Goal: Information Seeking & Learning: Learn about a topic

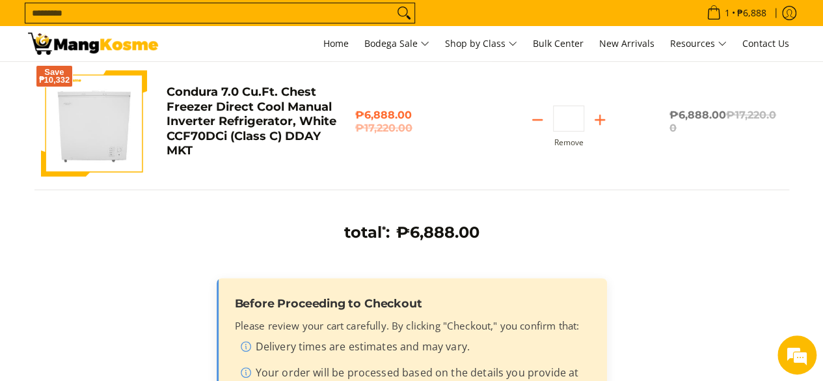
scroll to position [130, 0]
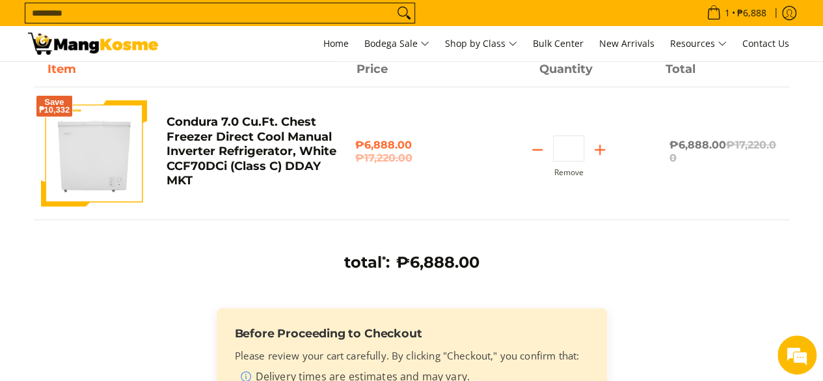
click at [83, 122] on img at bounding box center [94, 153] width 106 height 106
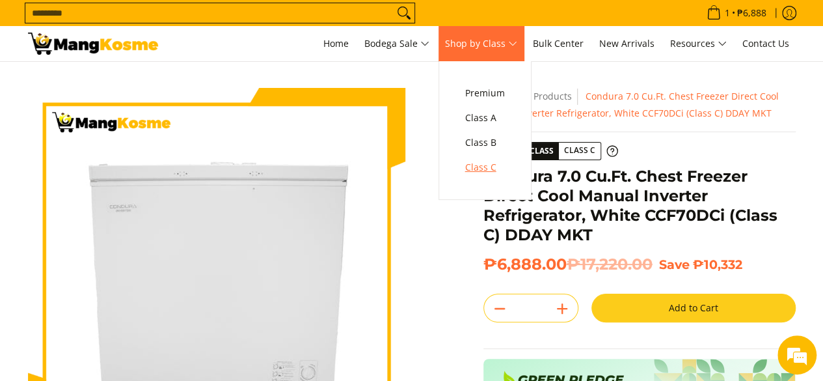
click at [479, 166] on span "Class C" at bounding box center [485, 167] width 40 height 16
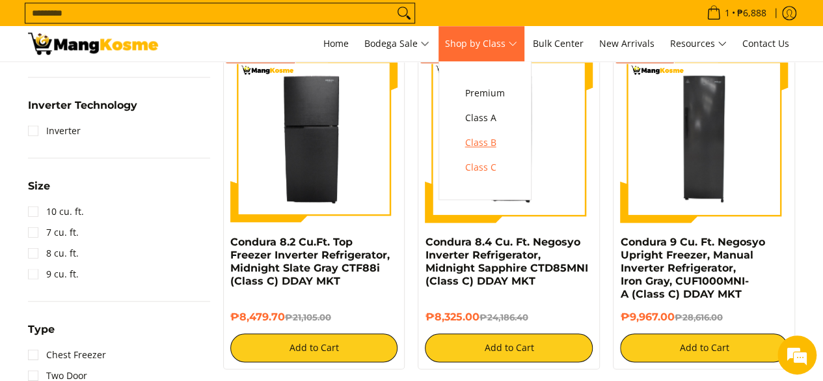
click at [511, 144] on link "Class B" at bounding box center [485, 142] width 53 height 25
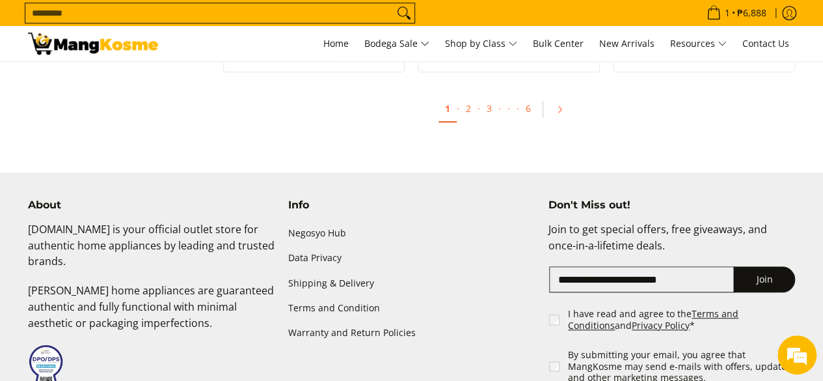
scroll to position [2667, 0]
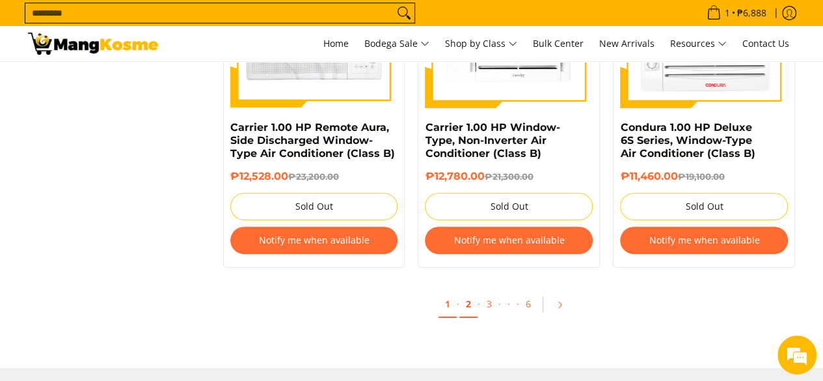
click at [470, 305] on link "2" at bounding box center [468, 304] width 18 height 27
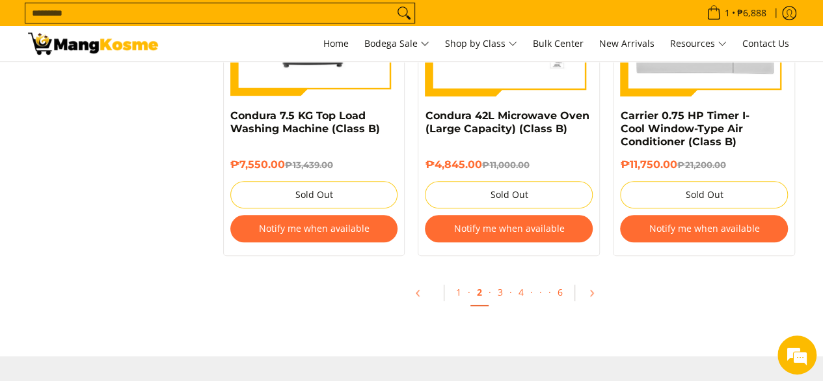
scroll to position [2862, 0]
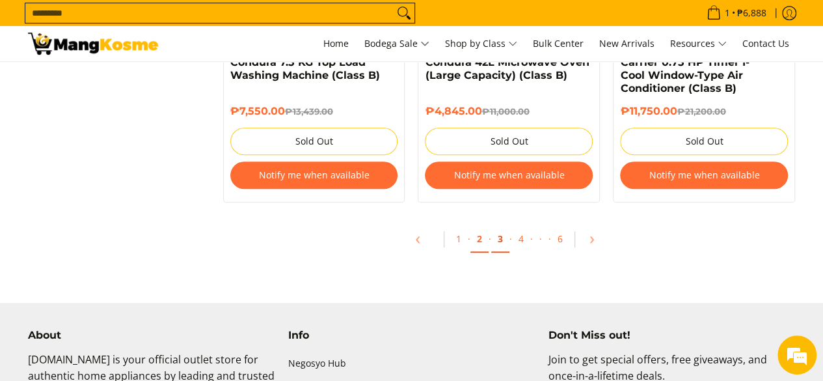
click at [500, 243] on link "3" at bounding box center [500, 239] width 18 height 27
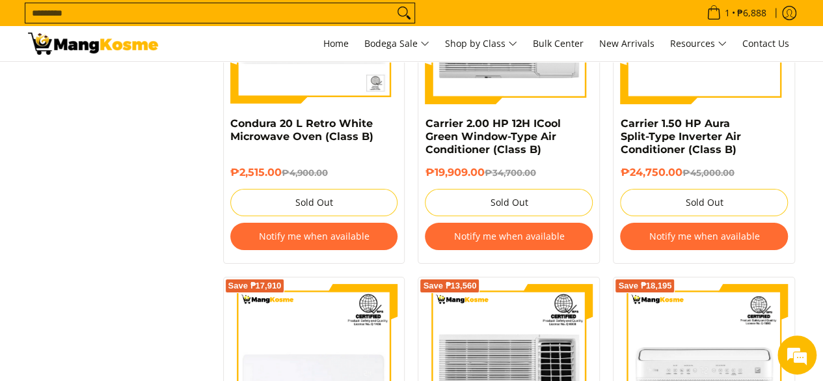
scroll to position [2537, 0]
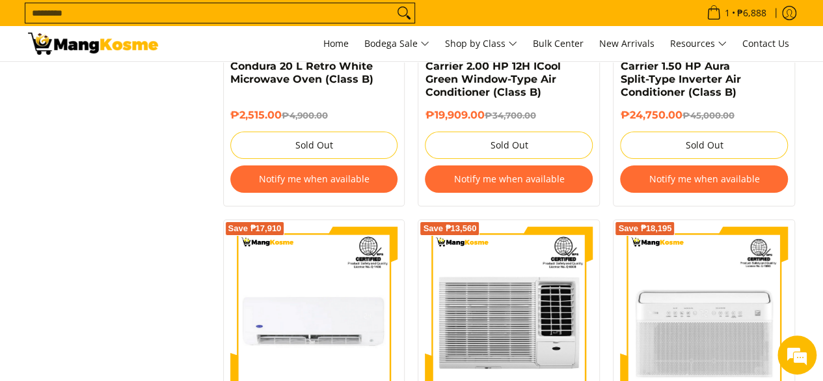
click at [725, 165] on button "Notify me when available" at bounding box center [704, 178] width 168 height 27
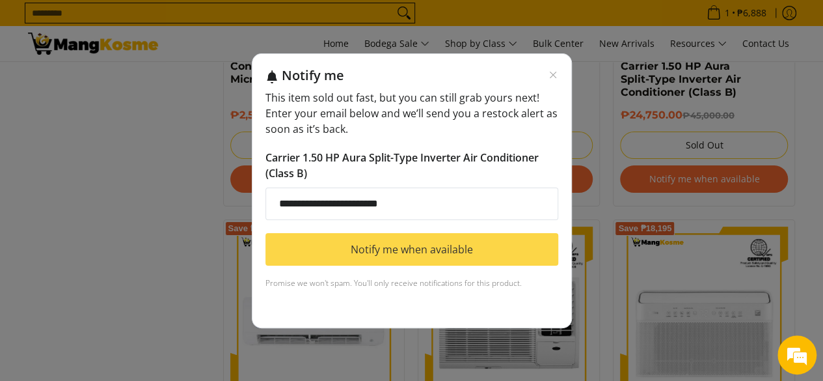
click at [412, 241] on button "Notify me when available" at bounding box center [411, 249] width 293 height 33
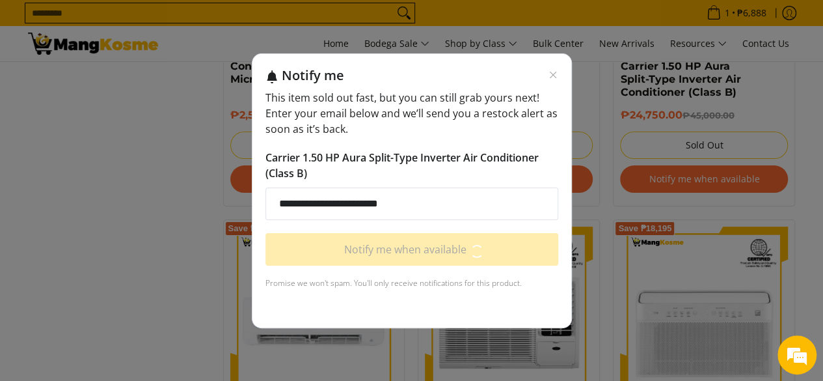
scroll to position [2732, 0]
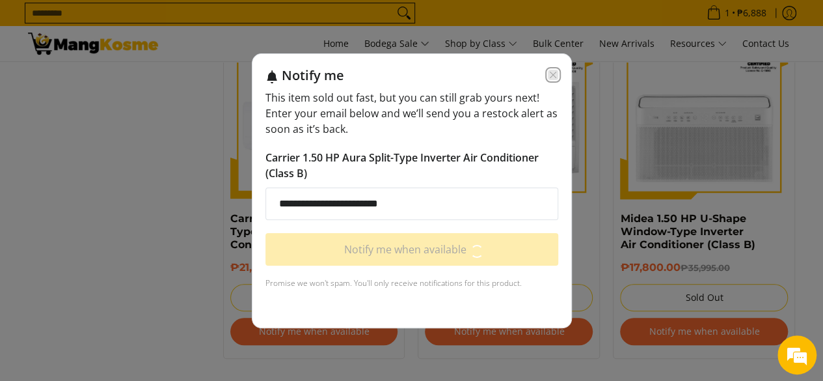
click at [556, 75] on icon "Close modal" at bounding box center [553, 75] width 10 height 10
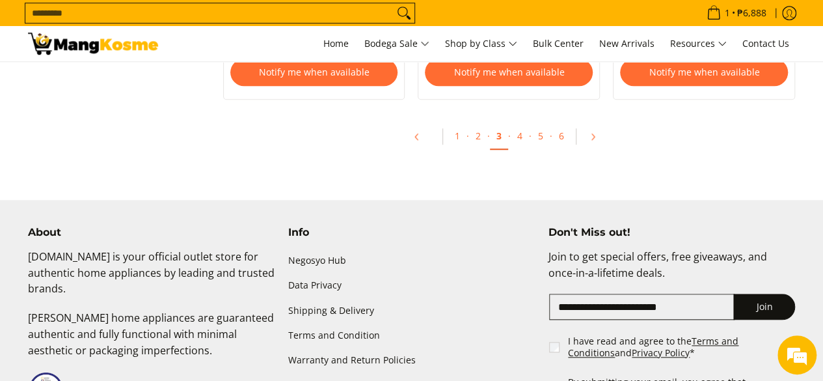
scroll to position [2943, 0]
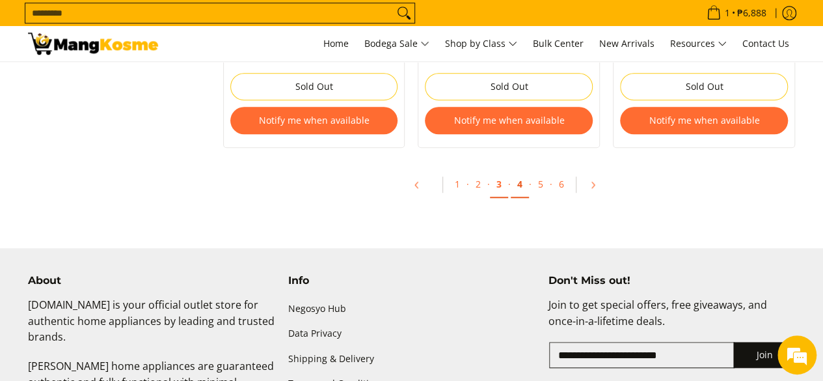
click at [520, 174] on link "4" at bounding box center [520, 184] width 18 height 27
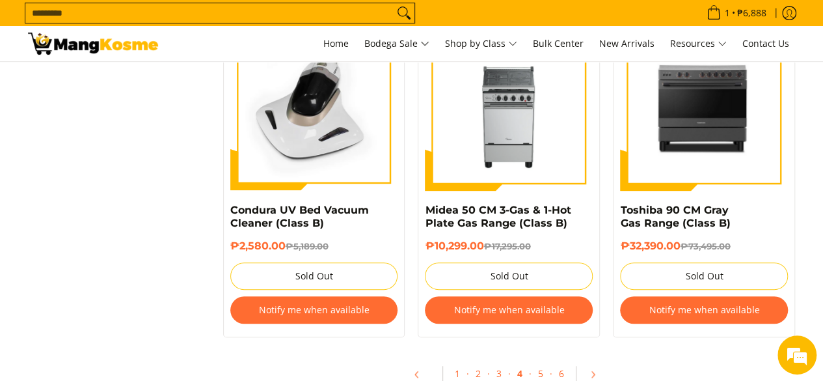
scroll to position [2797, 0]
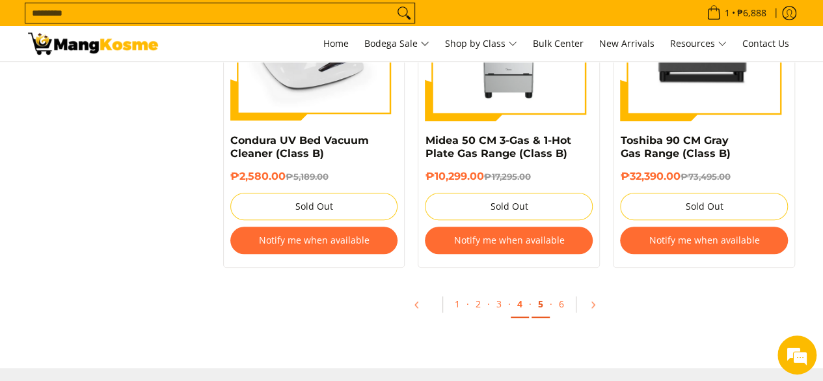
click at [537, 304] on link "5" at bounding box center [540, 304] width 18 height 27
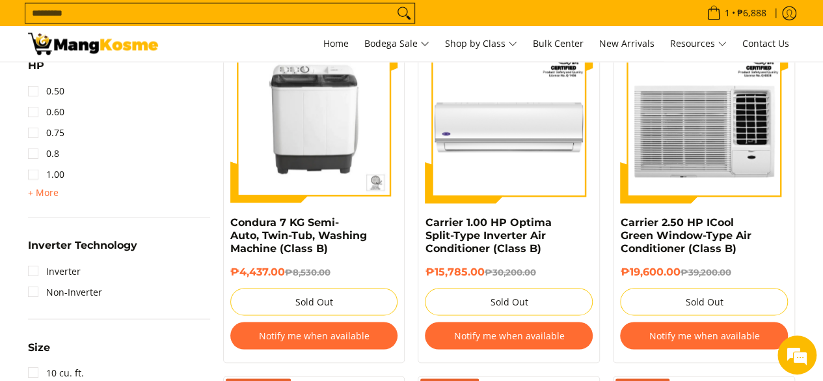
scroll to position [1041, 0]
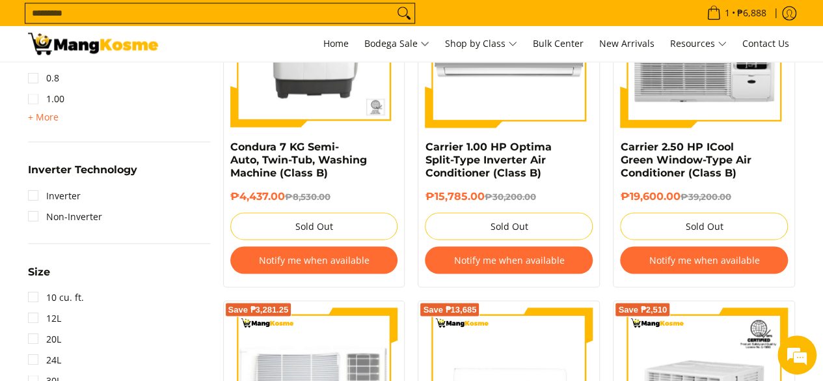
click at [326, 264] on button "Notify me when available" at bounding box center [314, 259] width 168 height 27
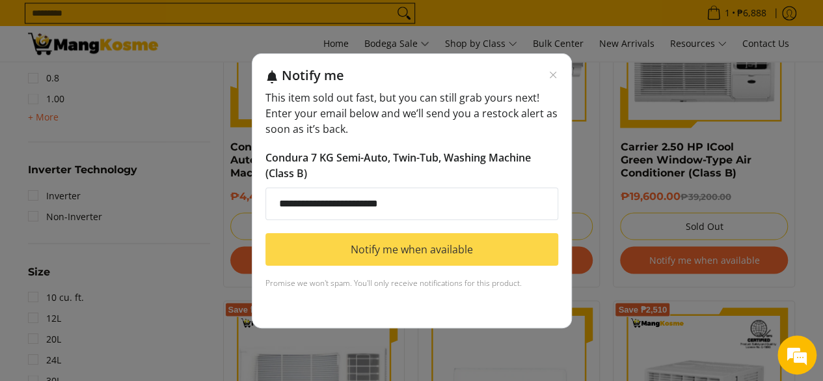
click at [435, 244] on button "Notify me when available" at bounding box center [411, 249] width 293 height 33
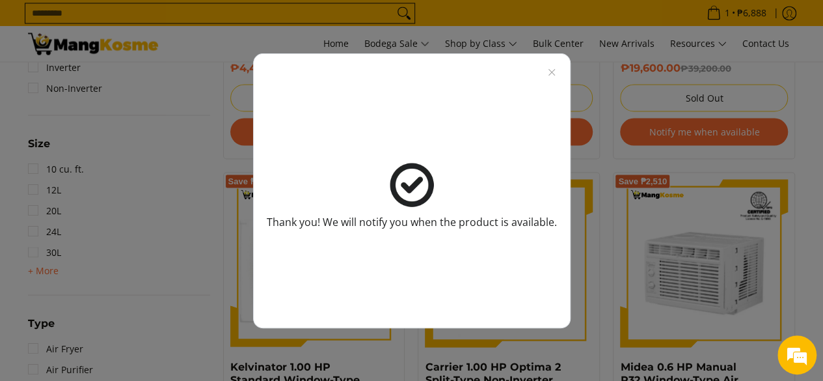
scroll to position [1171, 0]
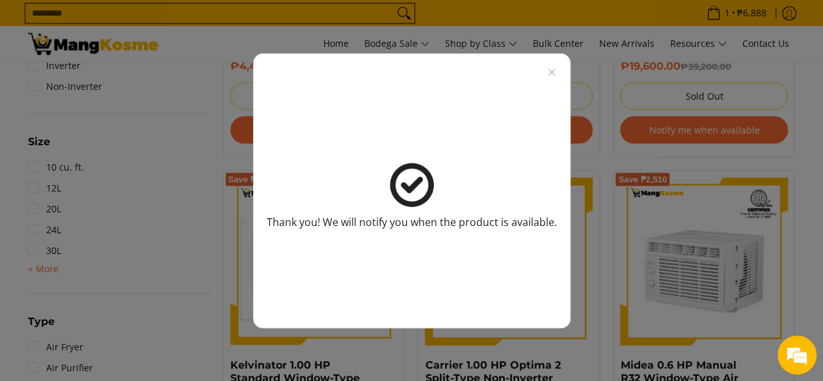
click at [808, 107] on div "Thank you! We will notify you when the product is available." at bounding box center [411, 190] width 823 height 381
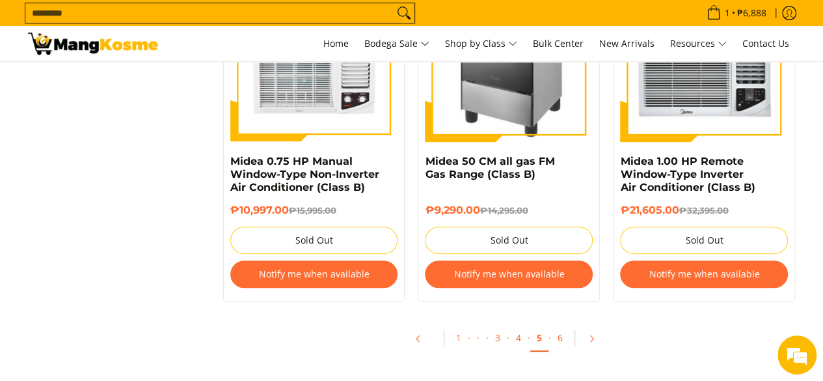
scroll to position [2862, 0]
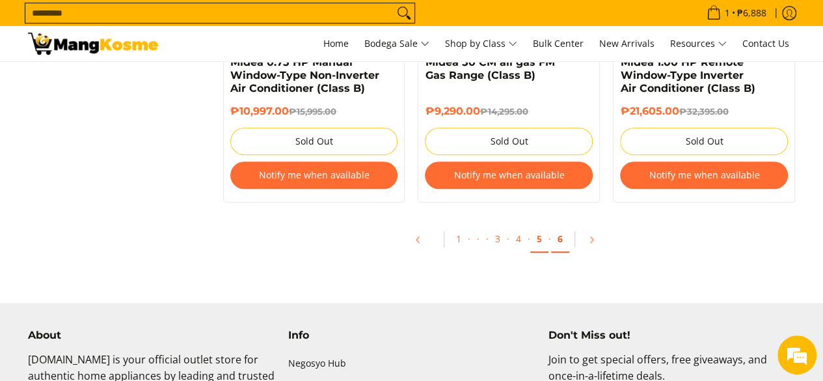
click at [564, 239] on link "6" at bounding box center [560, 239] width 18 height 27
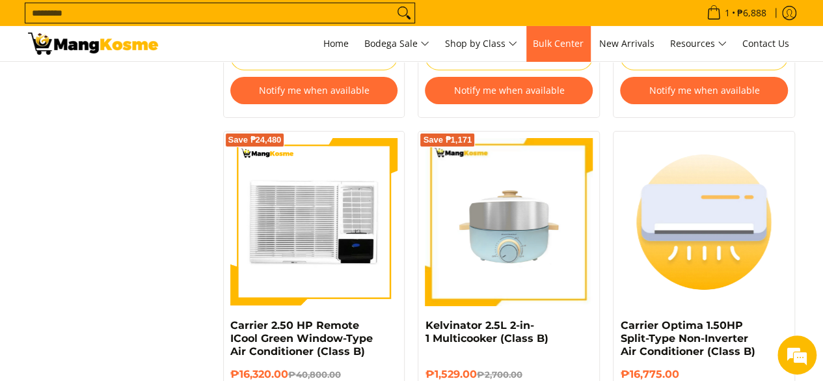
scroll to position [2212, 0]
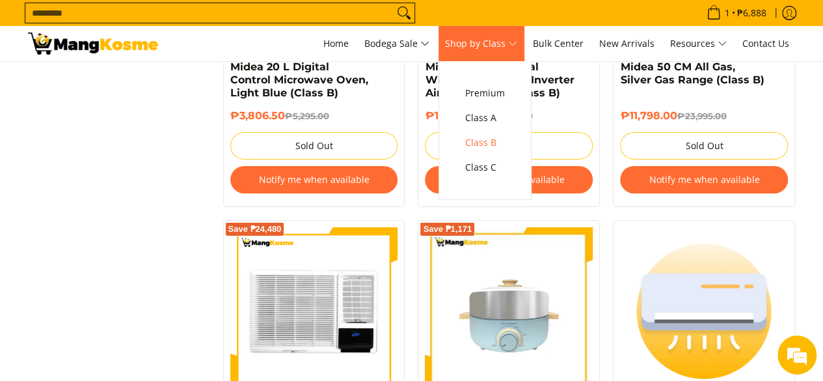
click at [502, 47] on span "Shop by Class" at bounding box center [481, 44] width 72 height 16
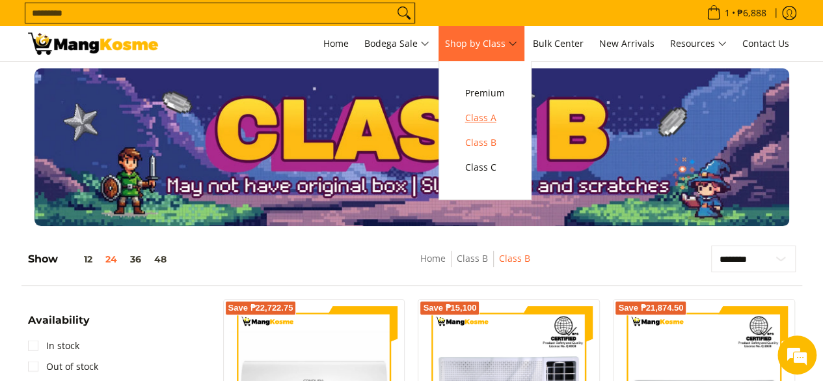
click at [494, 113] on span "Class A" at bounding box center [485, 118] width 40 height 16
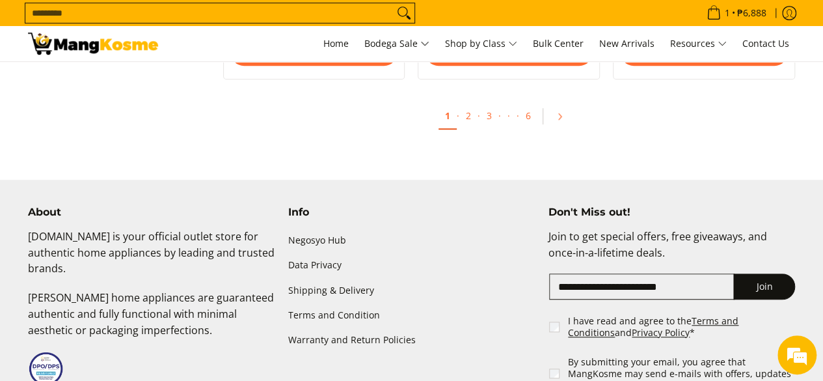
scroll to position [2797, 0]
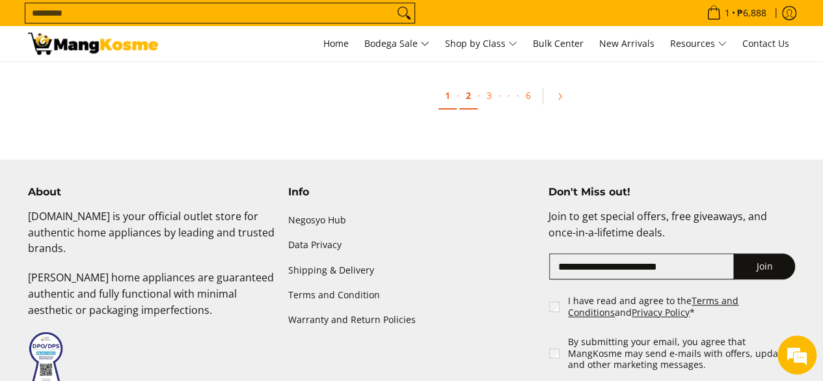
click at [471, 97] on link "2" at bounding box center [468, 96] width 18 height 27
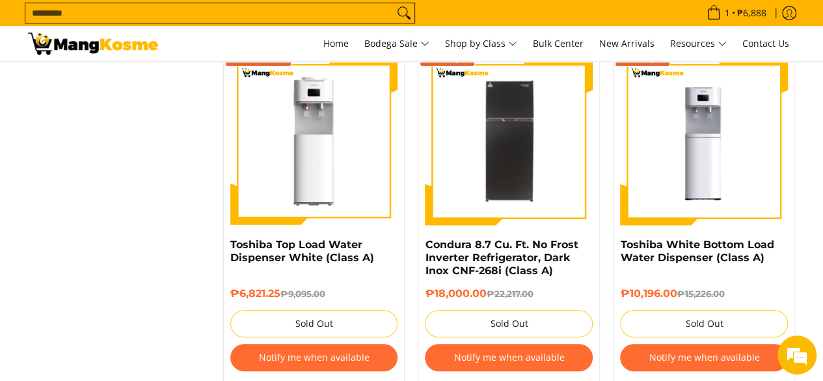
scroll to position [2797, 0]
